Goal: Information Seeking & Learning: Check status

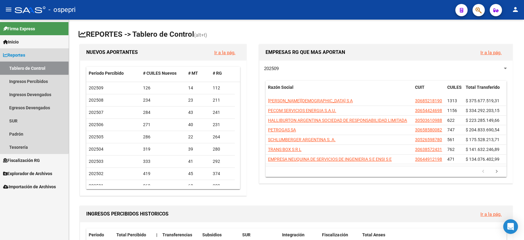
click at [24, 68] on link "Tablero de Control" at bounding box center [34, 68] width 68 height 13
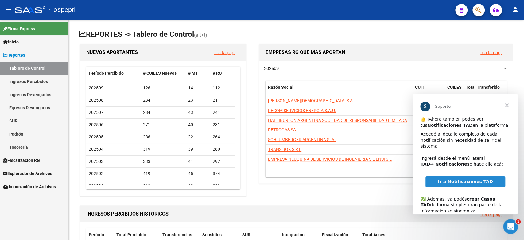
click at [23, 50] on link "Reportes" at bounding box center [34, 54] width 68 height 13
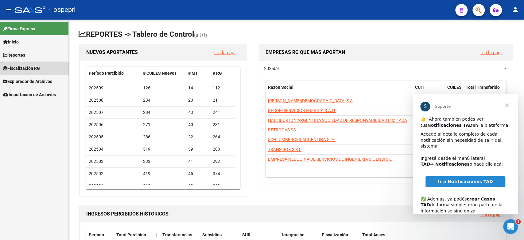
click at [27, 70] on span "Fiscalización RG" at bounding box center [21, 68] width 37 height 7
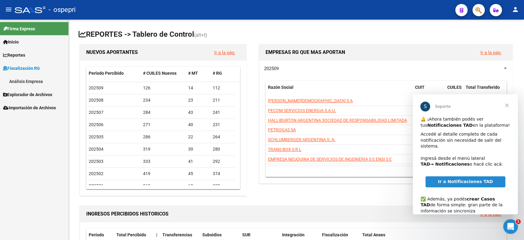
click at [27, 64] on link "Fiscalización RG" at bounding box center [34, 68] width 68 height 13
click at [27, 79] on span "Explorador de Archivos" at bounding box center [27, 81] width 49 height 7
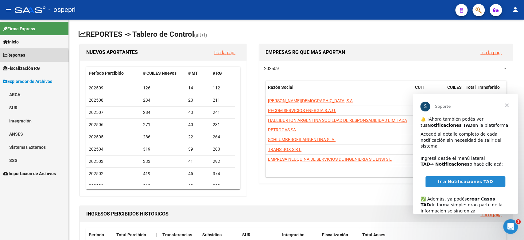
click at [19, 56] on span "Reportes" at bounding box center [14, 55] width 22 height 7
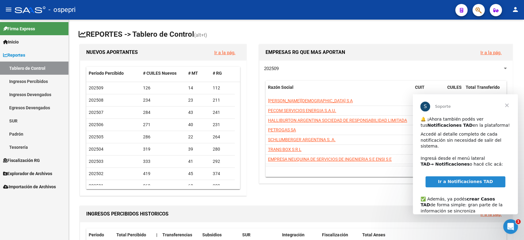
click at [38, 96] on link "Ingresos Devengados" at bounding box center [34, 94] width 68 height 13
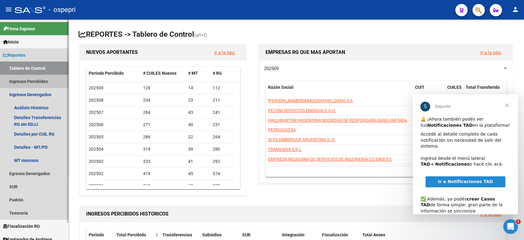
click at [40, 77] on link "Ingresos Percibidos" at bounding box center [34, 81] width 68 height 13
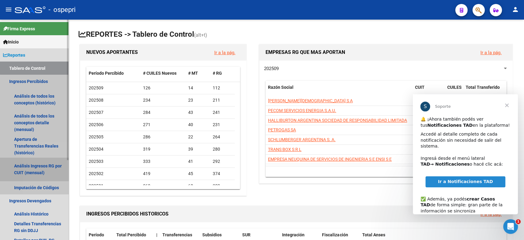
click at [46, 165] on link "Análisis Ingresos RG por CUIT (mensual)" at bounding box center [34, 169] width 68 height 23
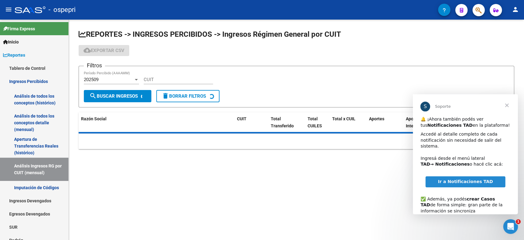
click at [156, 80] on input "CUIT" at bounding box center [178, 80] width 69 height 6
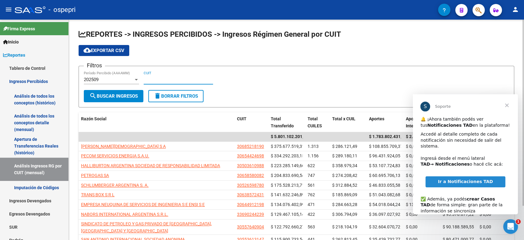
paste input "20-23494041-5"
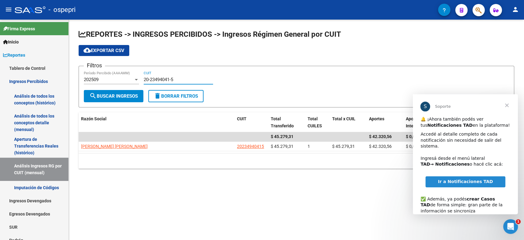
type input "20-23494041-5"
click at [136, 79] on div at bounding box center [136, 79] width 6 height 5
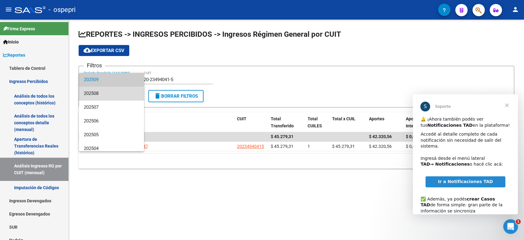
click at [112, 96] on span "202508" at bounding box center [111, 94] width 55 height 14
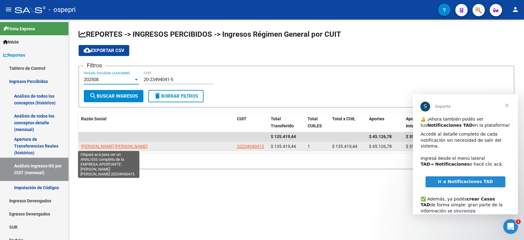
click at [125, 147] on span "[PERSON_NAME] [PERSON_NAME]" at bounding box center [114, 146] width 67 height 5
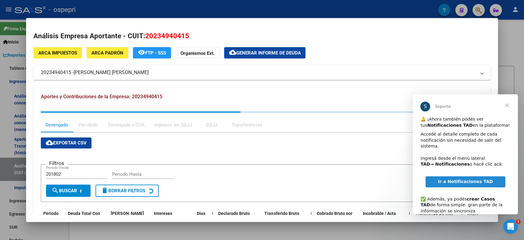
click at [509, 103] on span "Cerrar" at bounding box center [506, 105] width 22 height 22
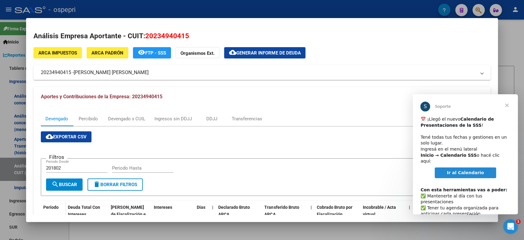
click at [509, 103] on span "Cerrar" at bounding box center [506, 105] width 22 height 22
